Goal: Information Seeking & Learning: Learn about a topic

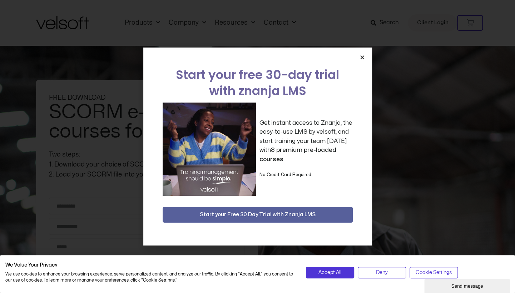
click at [359, 58] on div "Start your free 30-day trial with znanja LMS Get instant access to Znanja, the …" at bounding box center [257, 147] width 229 height 198
click at [363, 56] on icon "Close" at bounding box center [361, 57] width 5 height 5
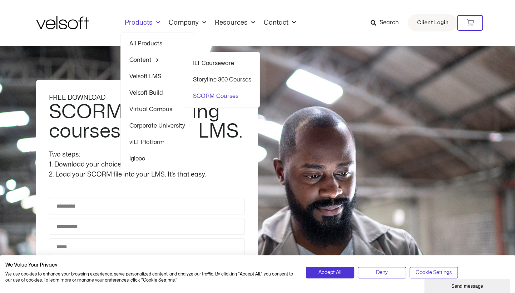
click at [220, 97] on link "SCORM Courses" at bounding box center [222, 96] width 58 height 16
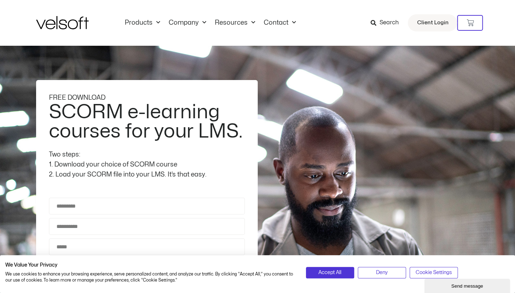
scroll to position [81, 0]
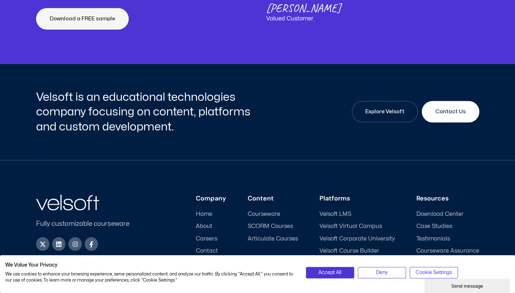
scroll to position [2682, 0]
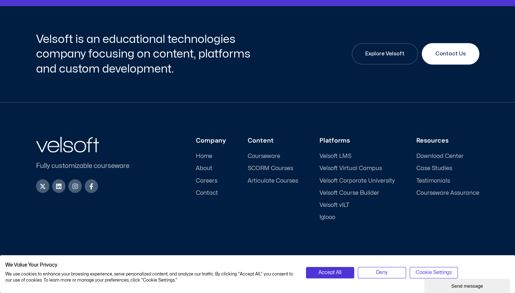
click at [266, 154] on span "Courseware" at bounding box center [264, 156] width 33 height 7
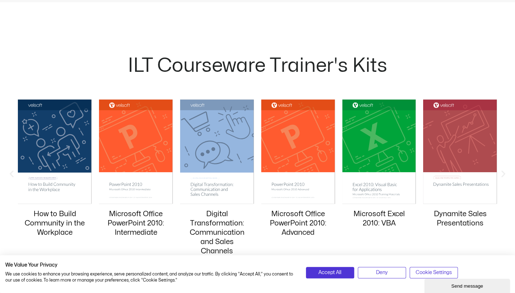
scroll to position [632, 0]
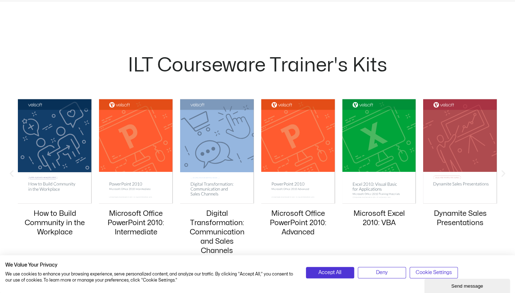
click at [147, 148] on img "12 / 20" at bounding box center [136, 151] width 74 height 104
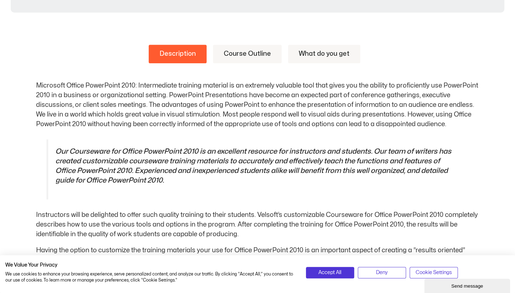
scroll to position [349, 0]
click at [245, 50] on link "Course Outline" at bounding box center [247, 53] width 69 height 19
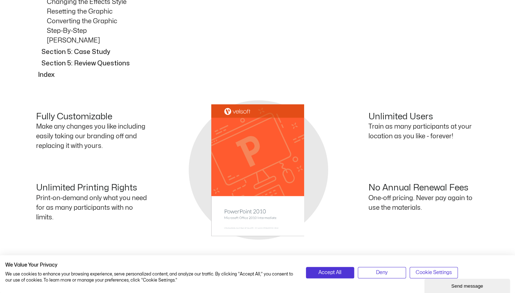
scroll to position [2506, 0]
